Goal: Participate in discussion: Engage in conversation with other users on a specific topic

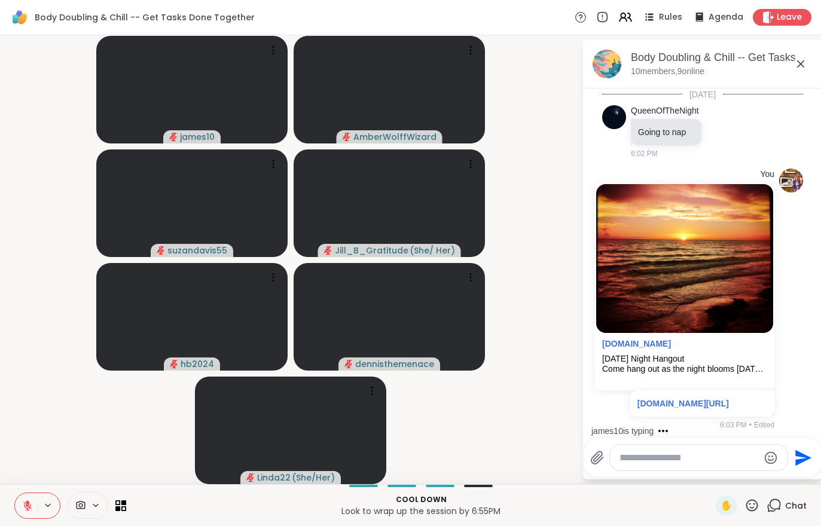
scroll to position [101, 0]
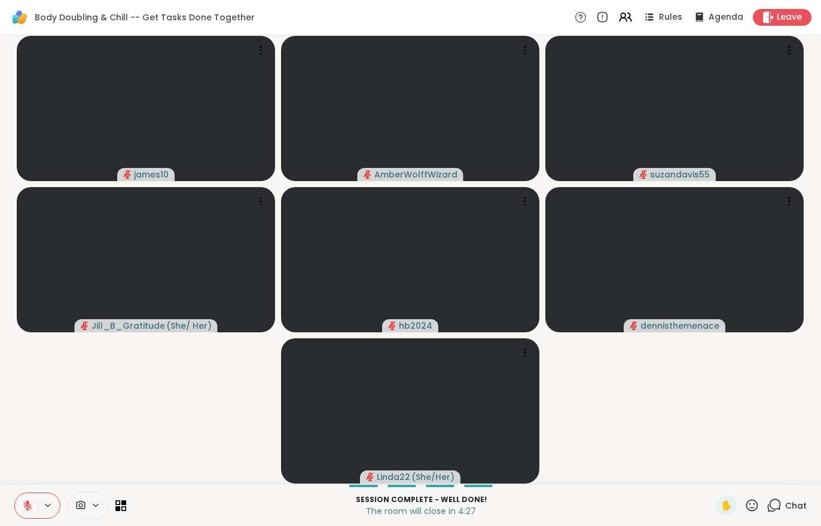
click at [26, 502] on icon at bounding box center [28, 503] width 4 height 5
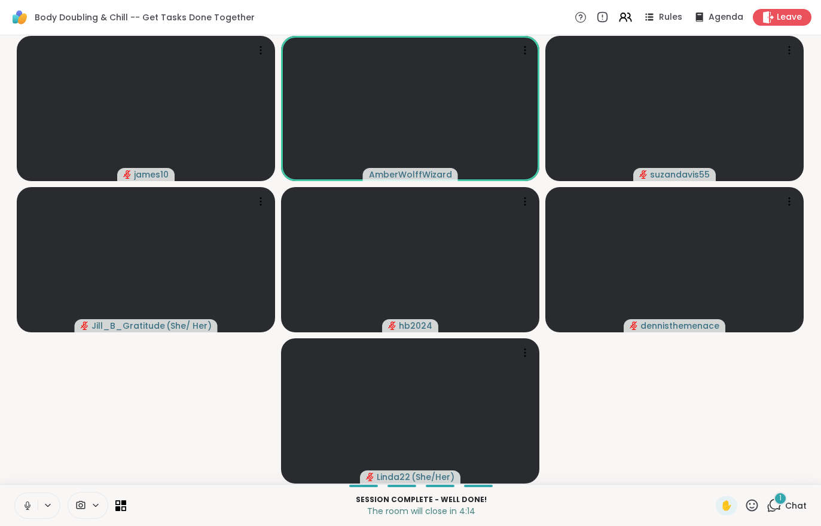
click at [782, 502] on span "1" at bounding box center [780, 498] width 2 height 10
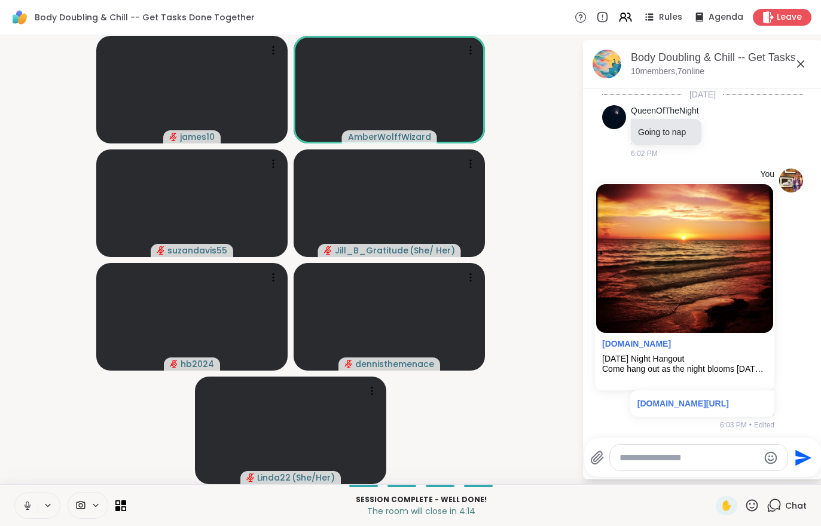
scroll to position [193, 0]
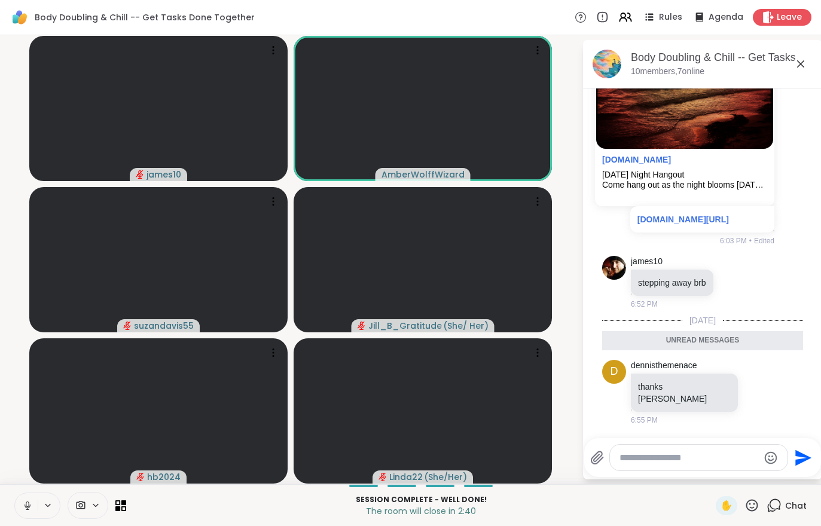
click at [779, 25] on div "Leave" at bounding box center [782, 17] width 59 height 17
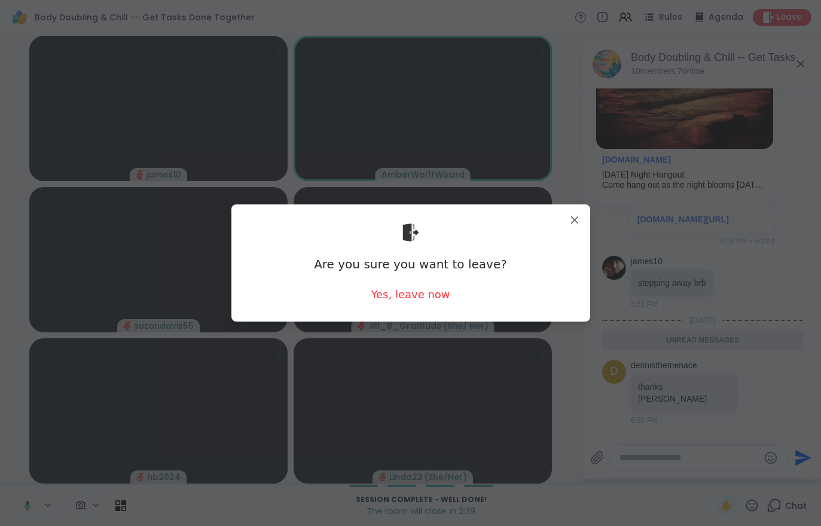
click at [417, 298] on div "Yes, leave now" at bounding box center [410, 294] width 79 height 15
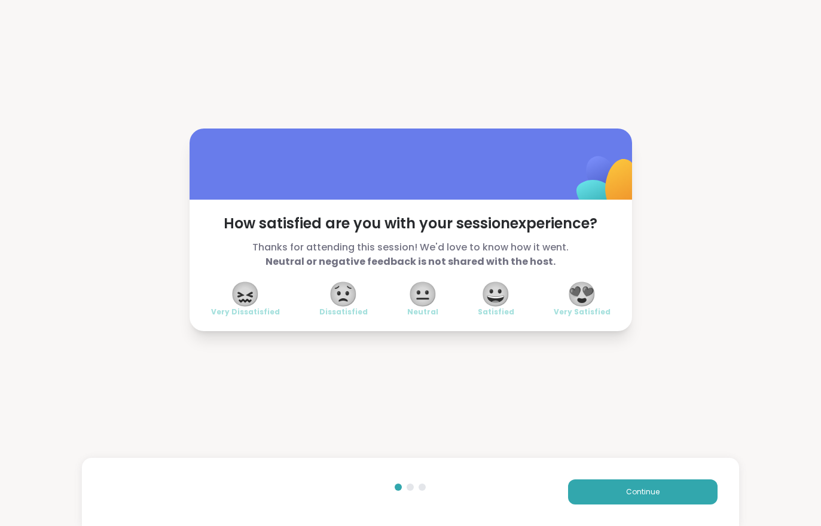
click at [626, 502] on button "Continue" at bounding box center [643, 492] width 150 height 25
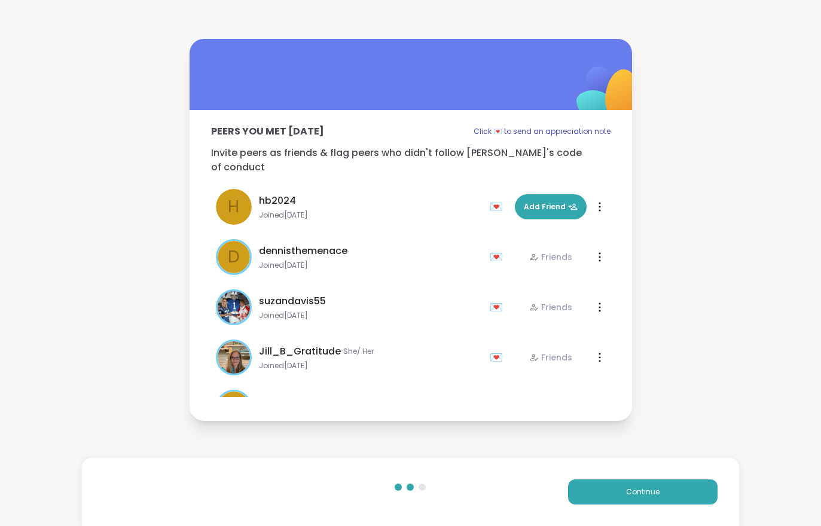
click at [626, 501] on button "Continue" at bounding box center [643, 492] width 150 height 25
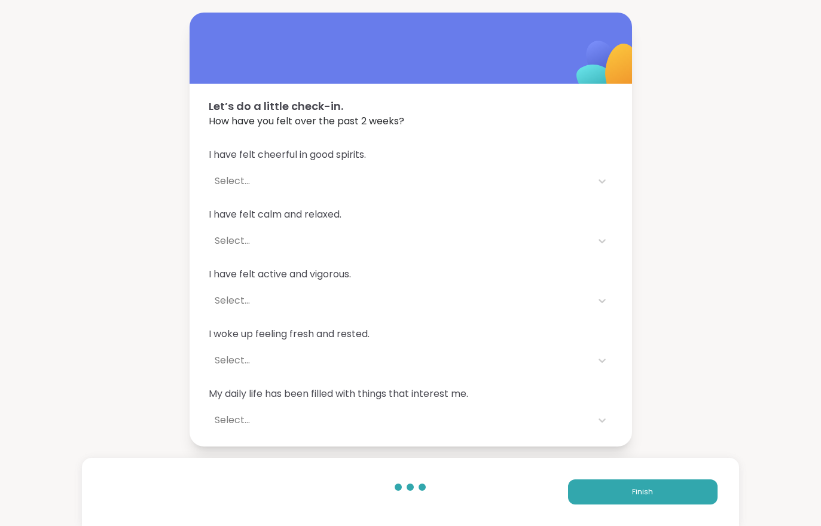
click at [617, 490] on button "Finish" at bounding box center [643, 492] width 150 height 25
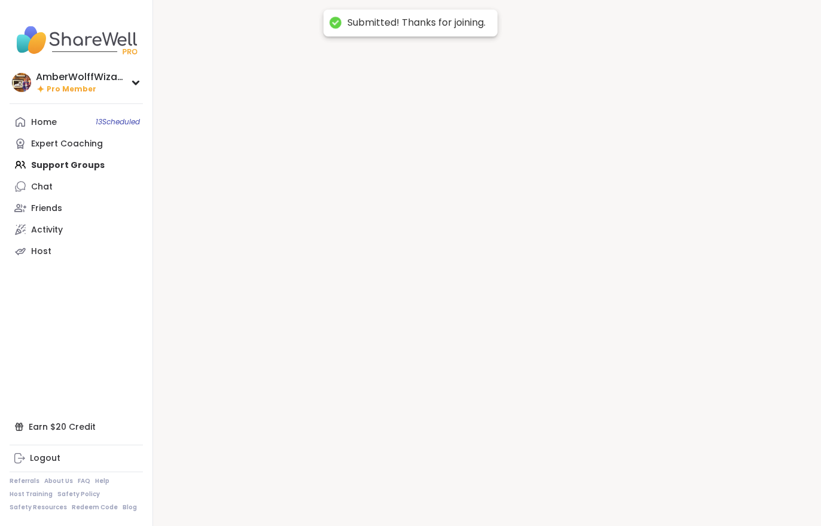
click at [611, 495] on div at bounding box center [487, 263] width 668 height 526
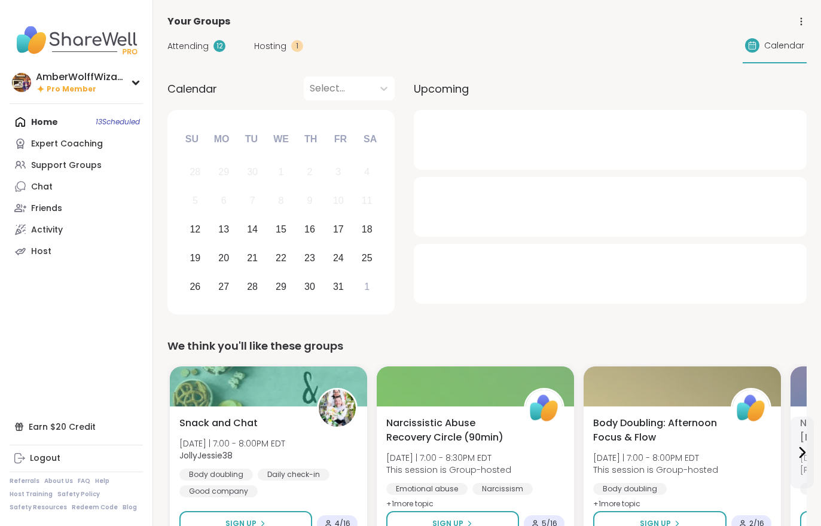
click at [198, 59] on div "Attending 12 Hosting 1 Calendar" at bounding box center [486, 46] width 639 height 35
click at [198, 58] on div "Attending 12 Hosting 1 Calendar" at bounding box center [486, 46] width 639 height 35
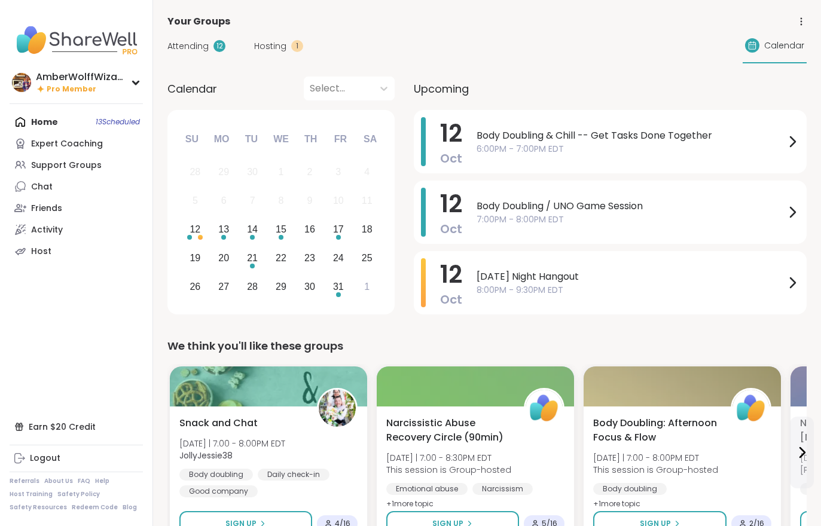
click at [205, 51] on span "Attending" at bounding box center [187, 46] width 41 height 13
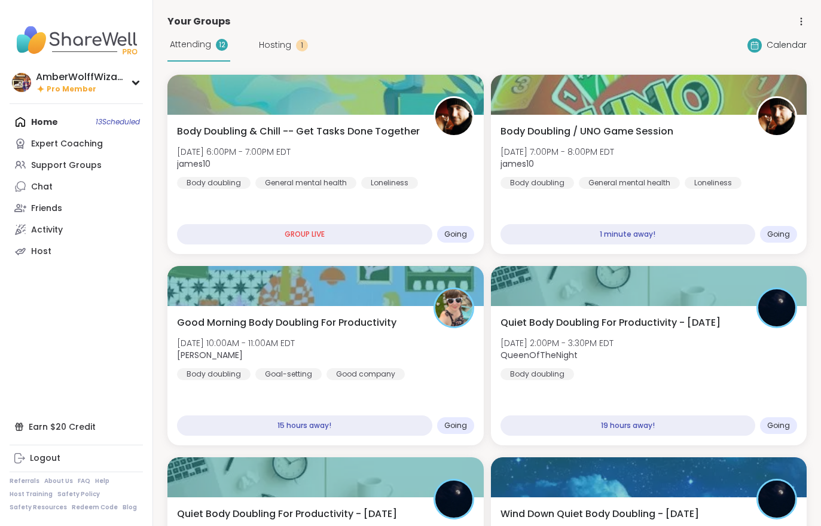
click at [667, 151] on div "Body Doubling / UNO Game Session [DATE] 7:00PM - 8:00PM EDT james10 Body doubli…" at bounding box center [649, 156] width 297 height 65
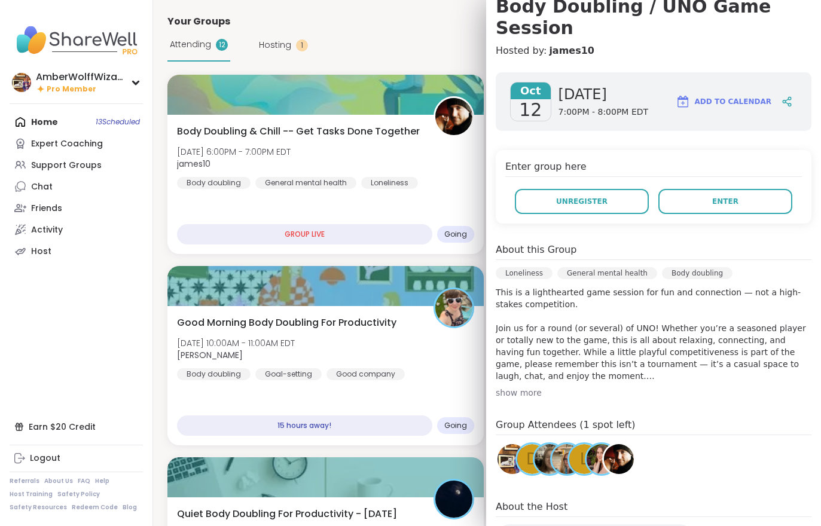
scroll to position [123, 0]
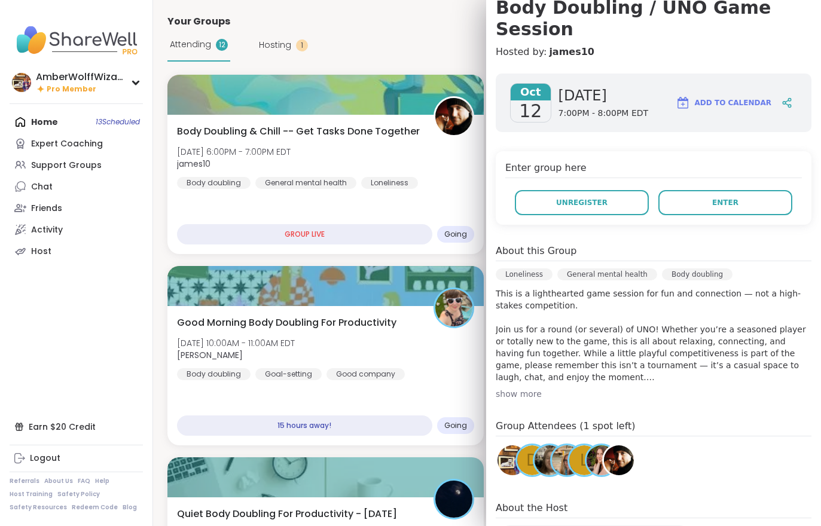
click at [701, 190] on button "Enter" at bounding box center [725, 202] width 134 height 25
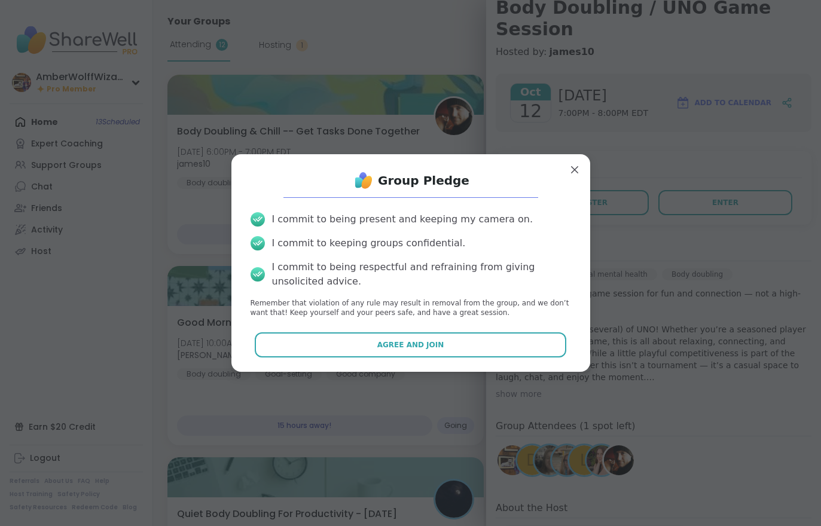
click at [497, 356] on button "Agree and Join" at bounding box center [411, 345] width 312 height 25
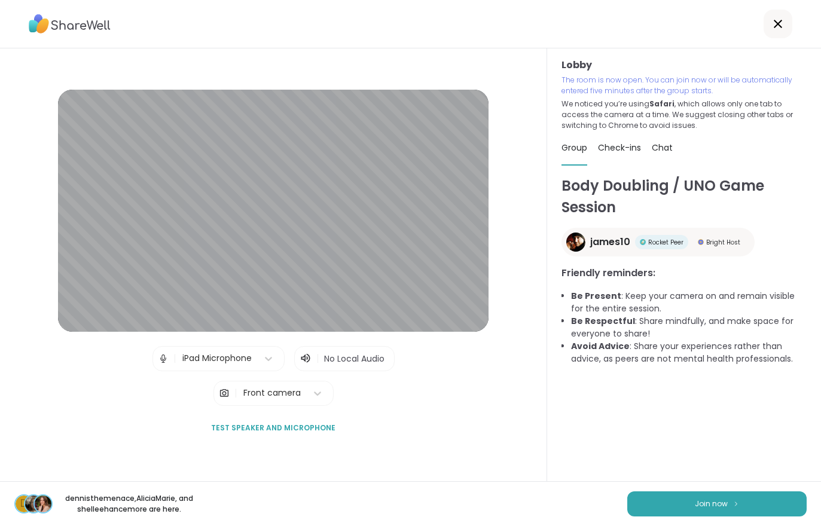
click at [690, 493] on button "Join now" at bounding box center [716, 504] width 179 height 25
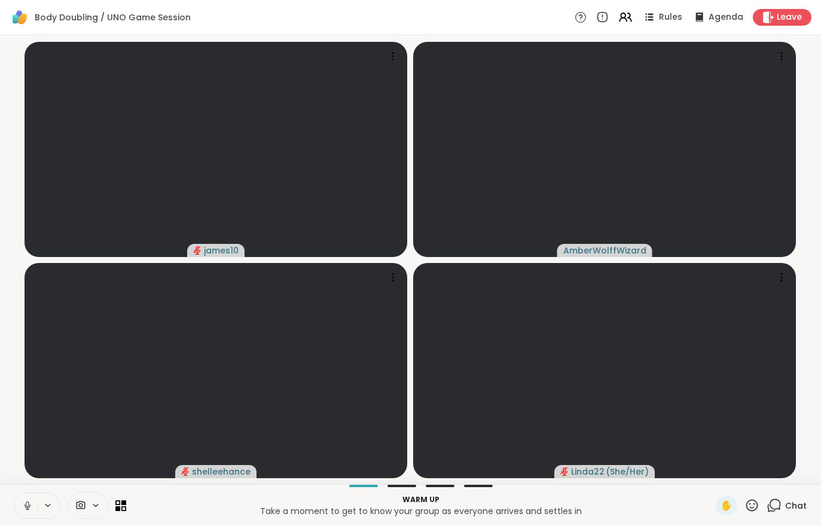
click at [31, 507] on icon at bounding box center [27, 506] width 11 height 11
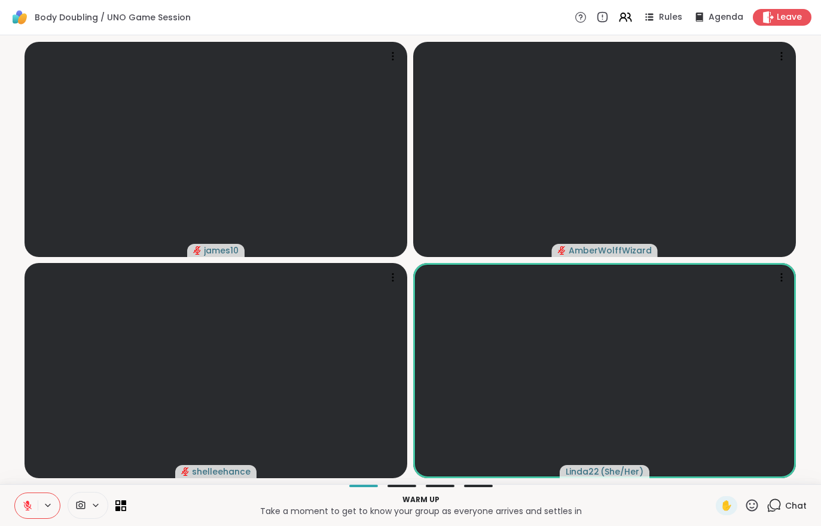
click at [19, 505] on button at bounding box center [26, 505] width 23 height 25
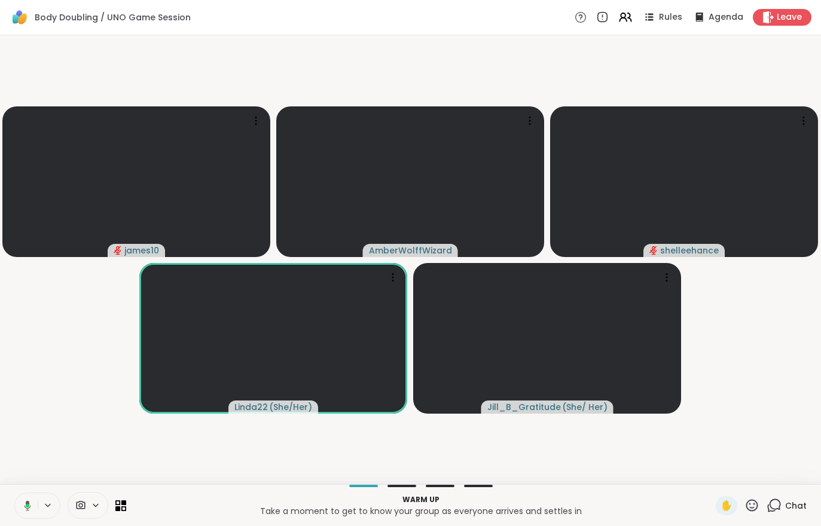
click at [22, 494] on button at bounding box center [25, 505] width 25 height 25
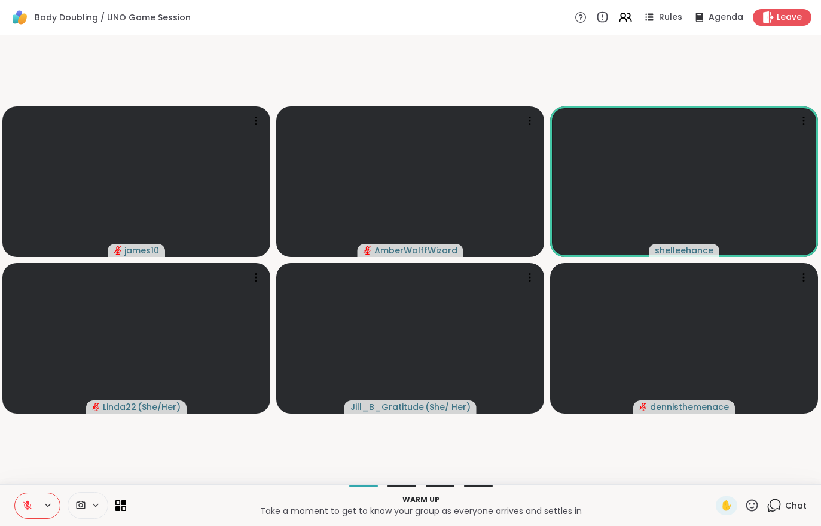
click at [22, 511] on button at bounding box center [26, 505] width 23 height 25
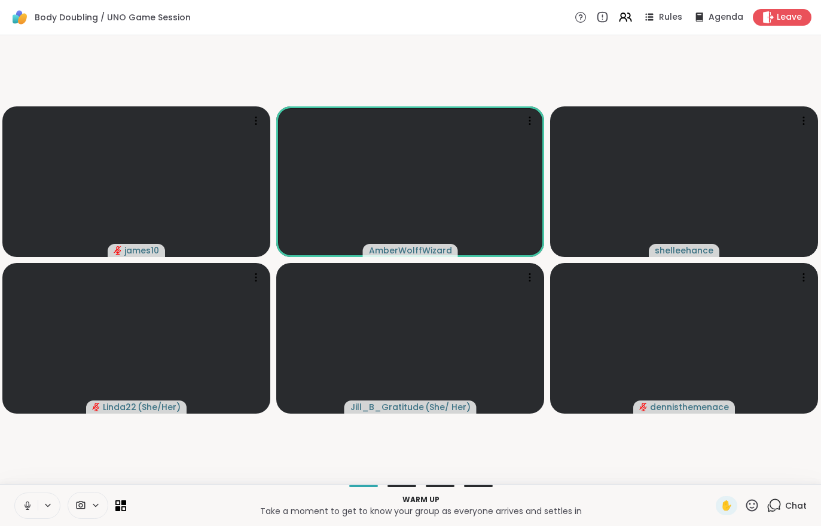
click at [784, 12] on span "Leave" at bounding box center [789, 17] width 25 height 12
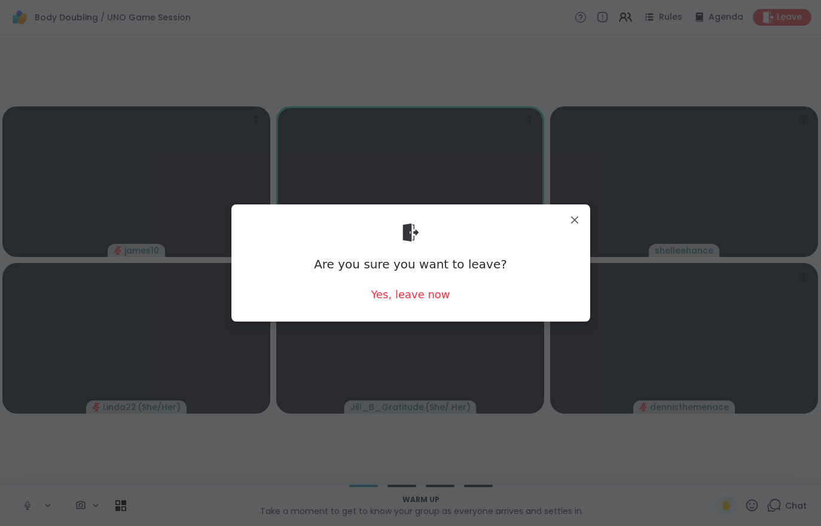
click at [390, 289] on div "Yes, leave now" at bounding box center [410, 294] width 79 height 15
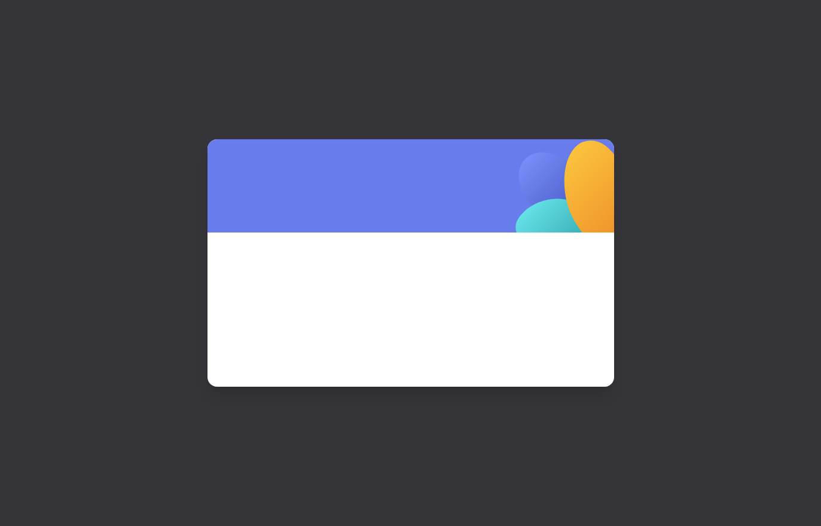
click at [390, 289] on span at bounding box center [410, 293] width 349 height 65
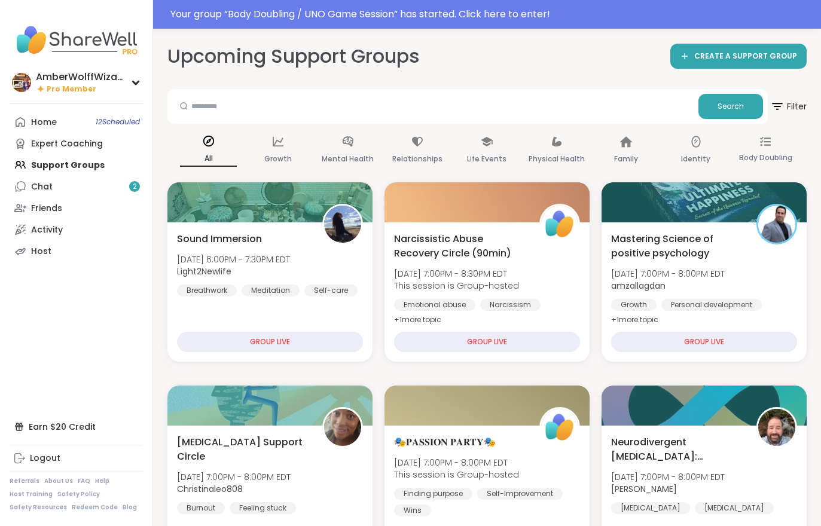
click at [51, 196] on link "Chat 2" at bounding box center [76, 187] width 133 height 22
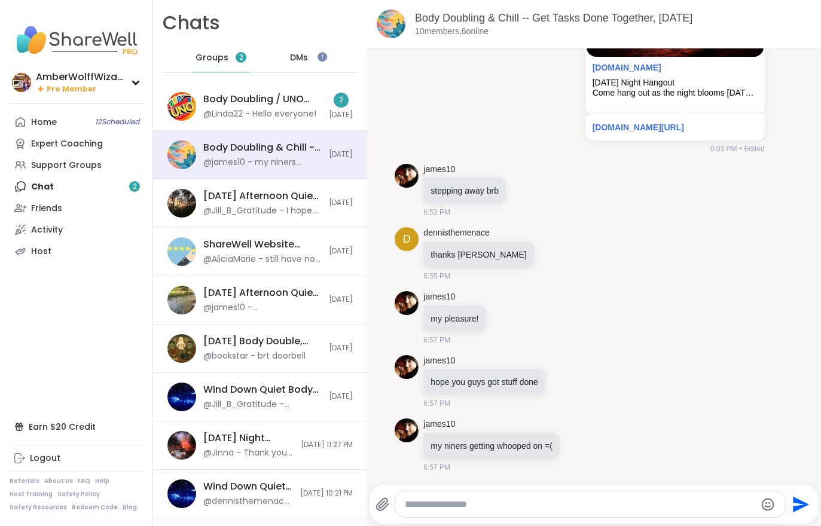
click at [247, 101] on div "Body Doubling / UNO Game Session, [DATE]" at bounding box center [262, 99] width 118 height 13
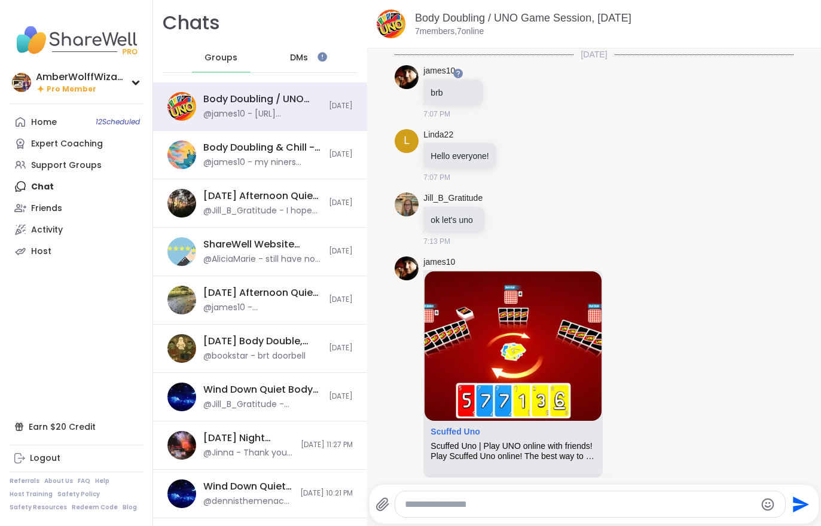
click at [444, 434] on link "Scuffed Uno" at bounding box center [455, 432] width 49 height 10
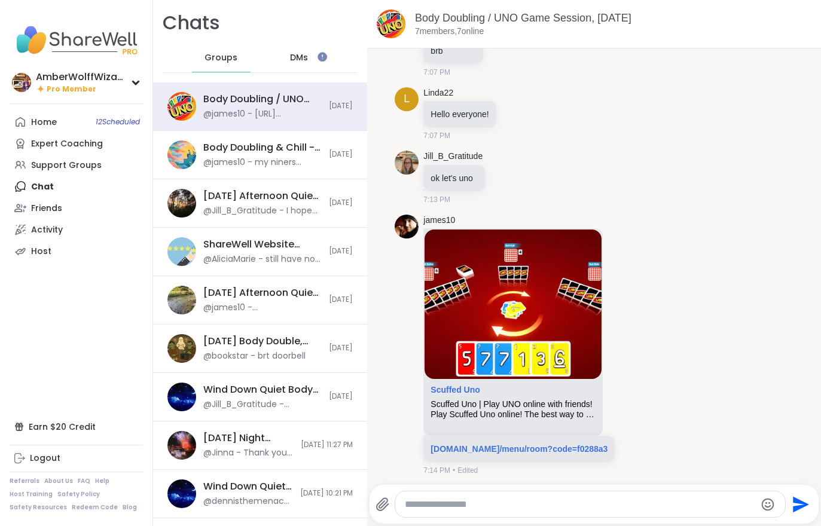
click at [557, 450] on link "[DOMAIN_NAME]/menu/room?code=f0288a3" at bounding box center [519, 449] width 177 height 10
